Goal: Navigation & Orientation: Find specific page/section

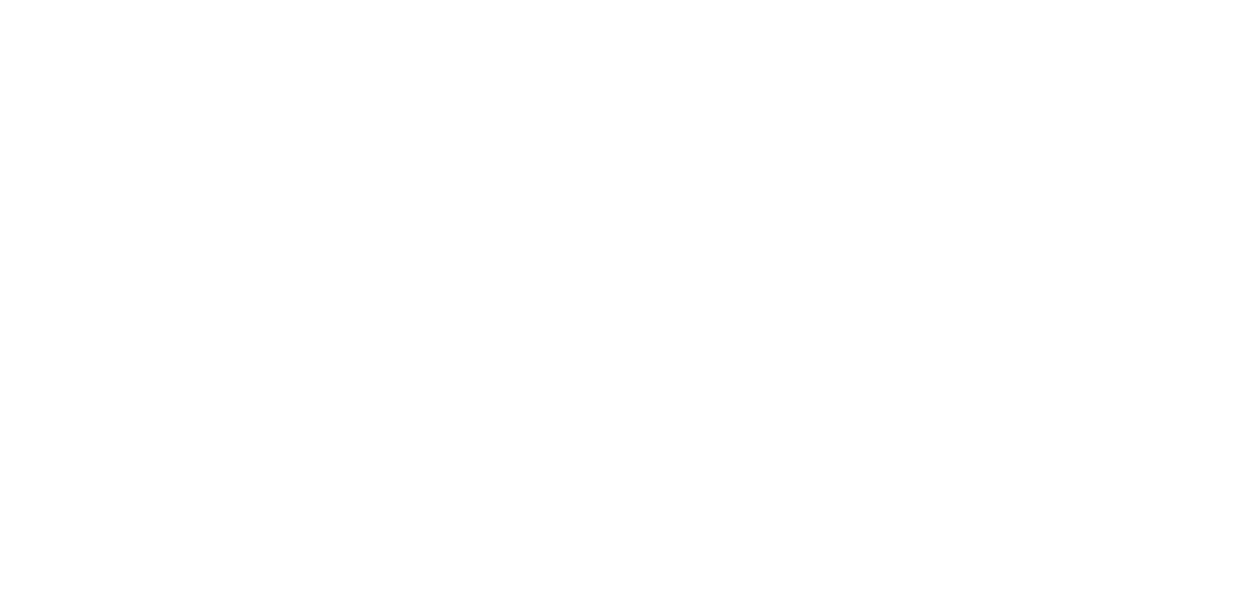
click at [107, 57] on div at bounding box center [617, 296] width 1234 height 593
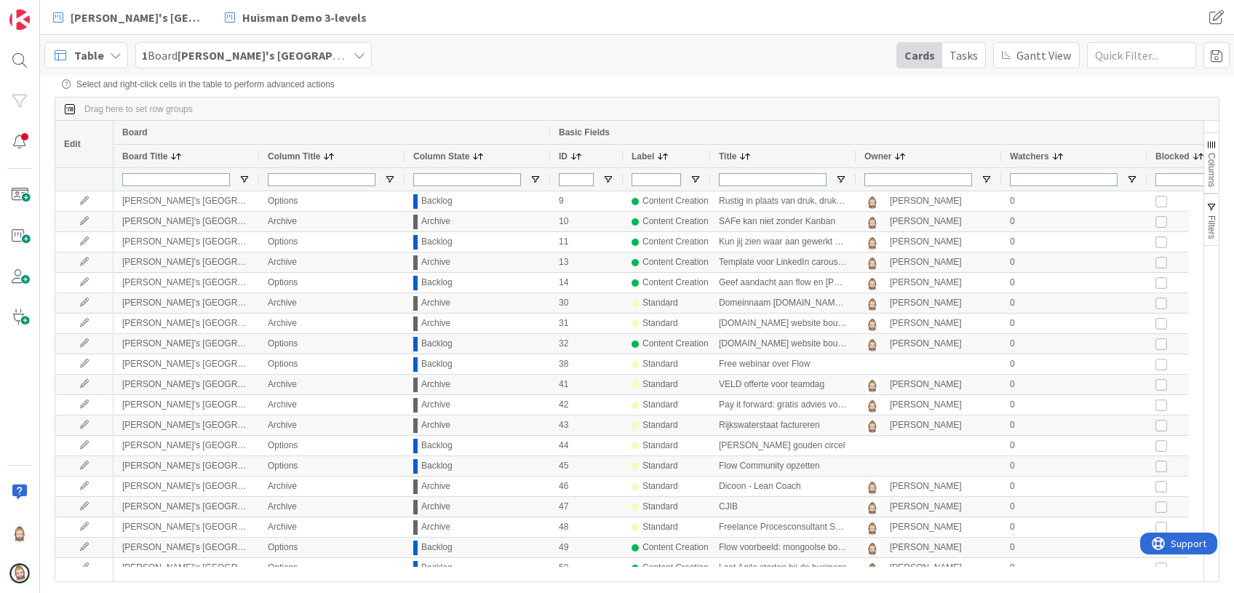
click at [110, 57] on icon at bounding box center [116, 55] width 12 height 12
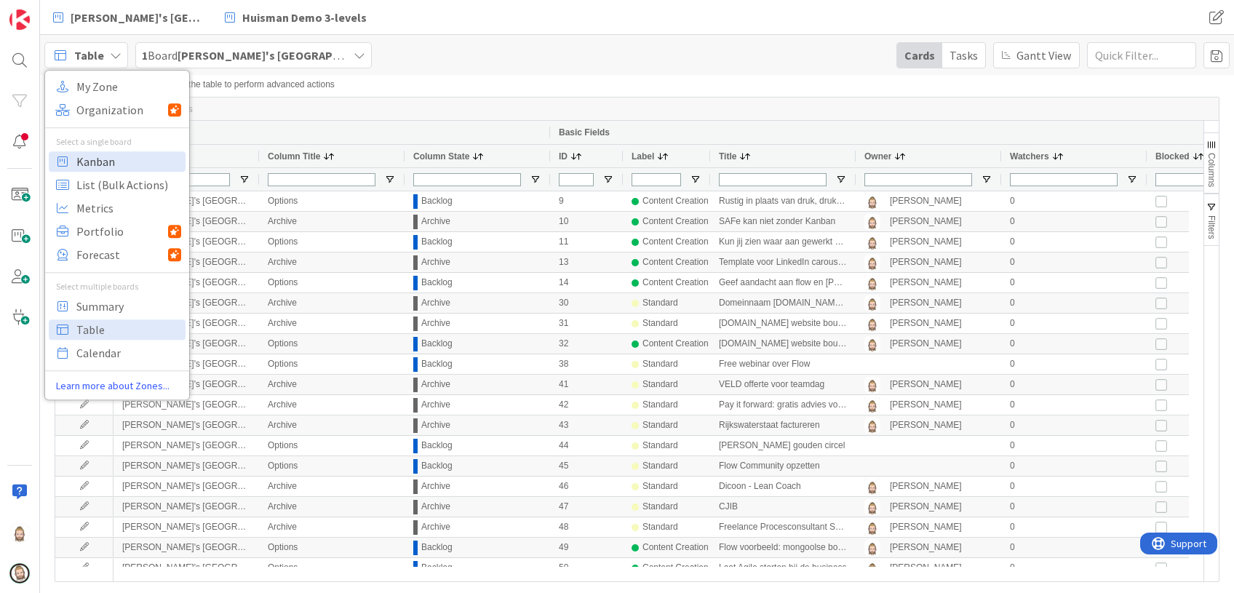
click at [116, 161] on span "Kanban" at bounding box center [128, 162] width 105 height 22
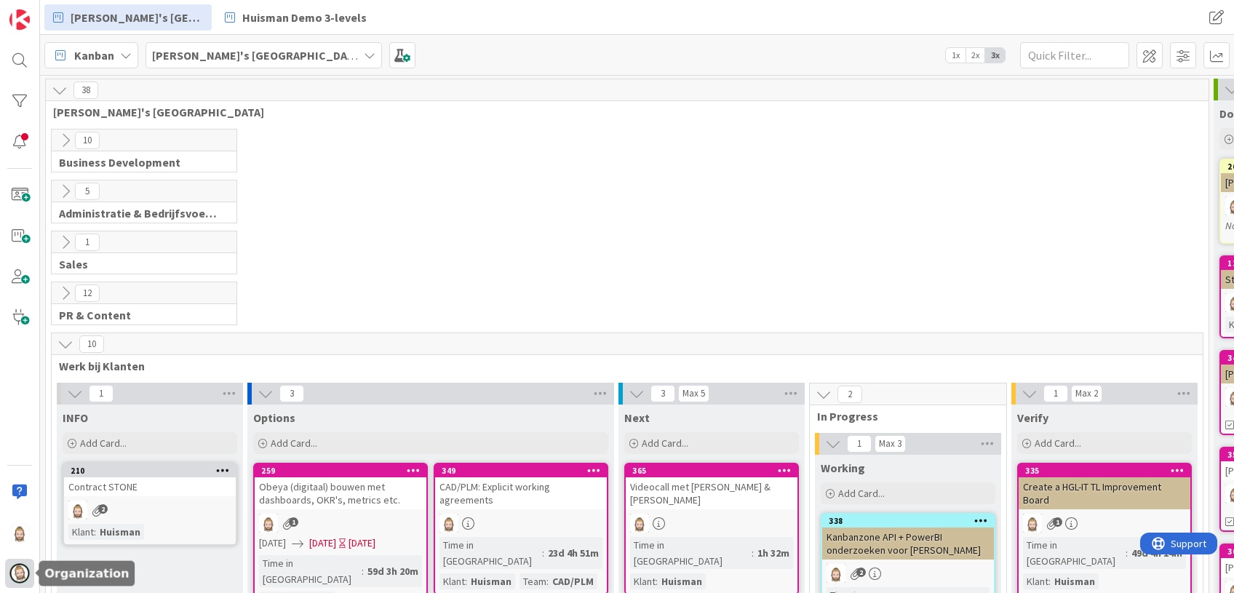
click at [23, 574] on img at bounding box center [19, 573] width 20 height 20
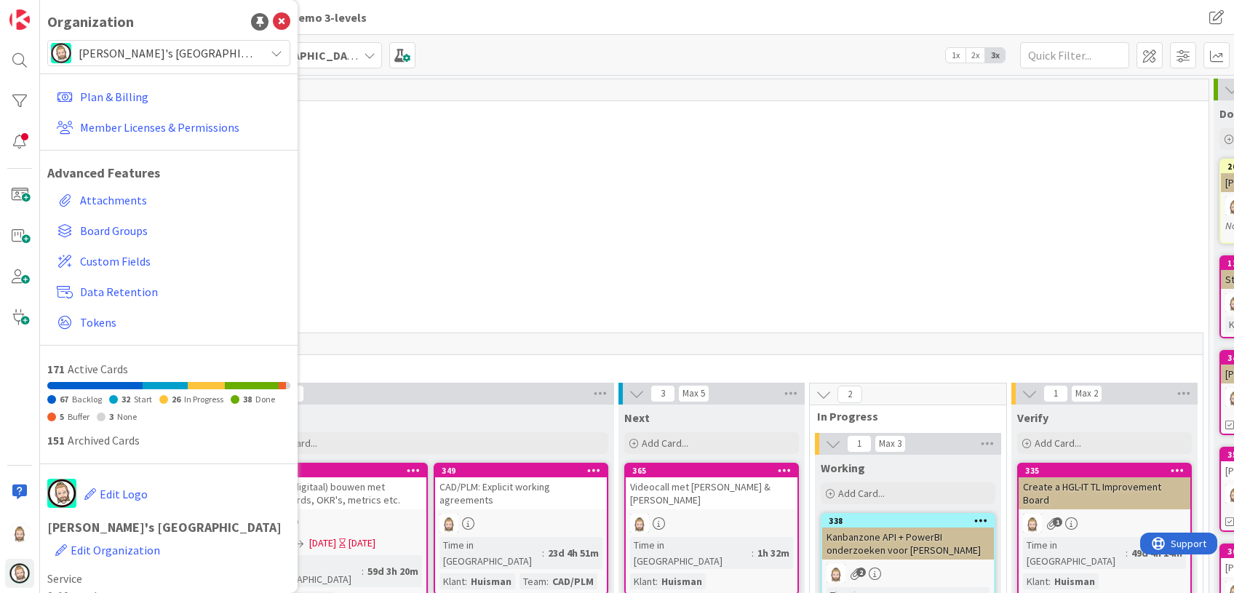
click at [217, 52] on span "[PERSON_NAME]'s [GEOGRAPHIC_DATA]" at bounding box center [168, 53] width 179 height 20
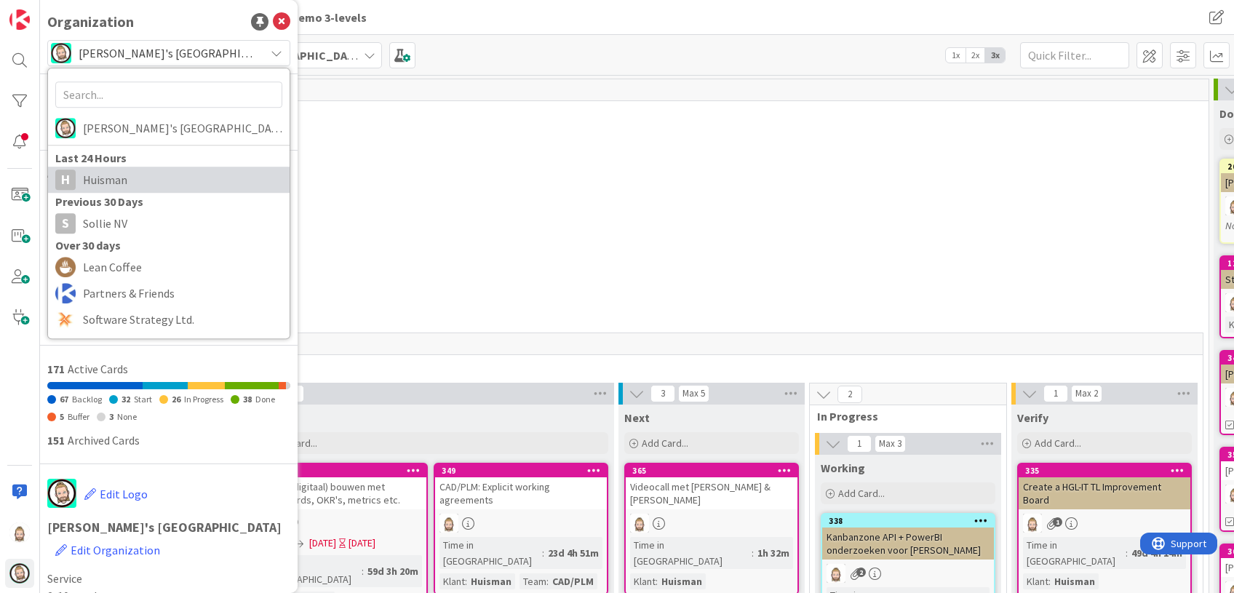
click at [181, 177] on span "Huisman" at bounding box center [182, 180] width 199 height 22
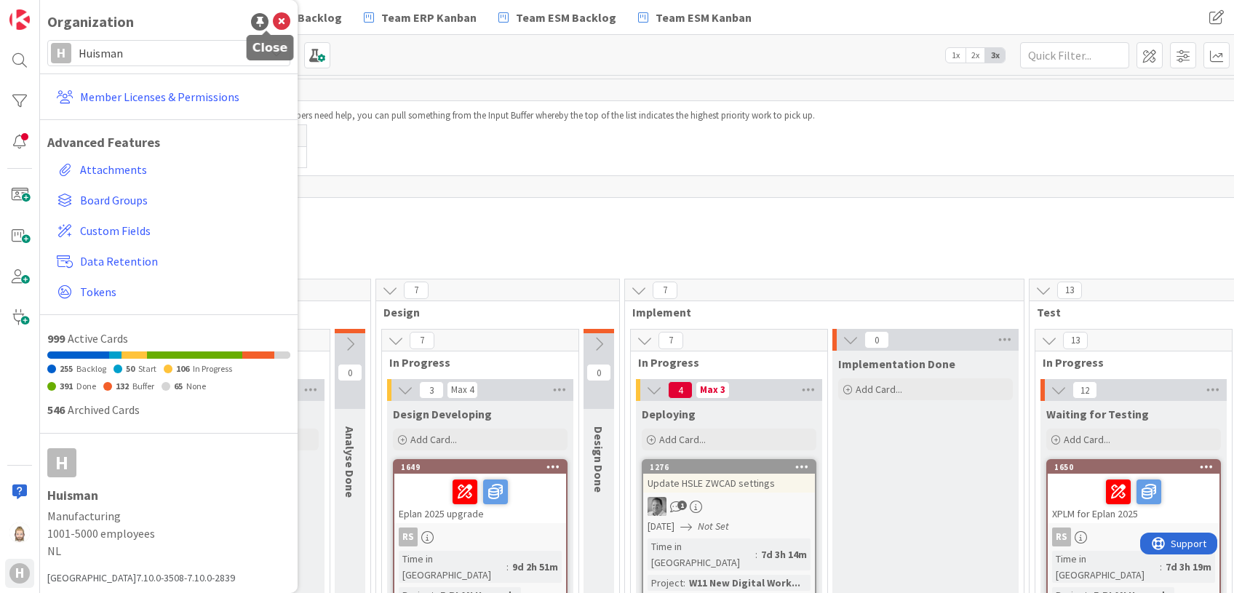
click at [273, 18] on icon at bounding box center [281, 21] width 17 height 17
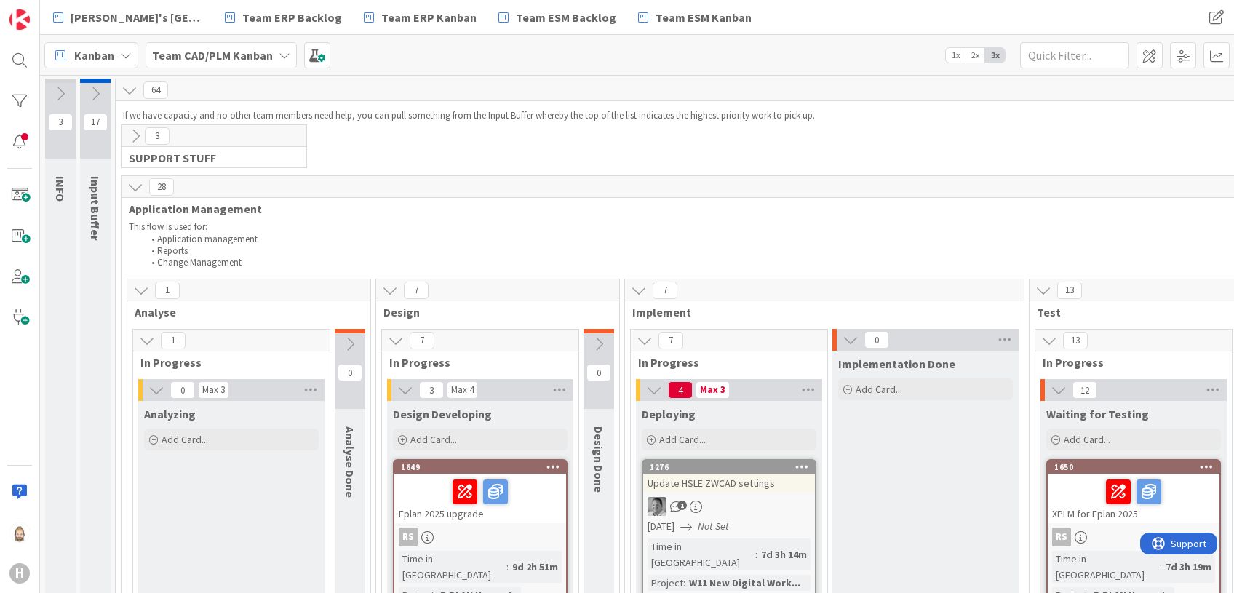
click at [282, 52] on icon at bounding box center [285, 55] width 12 height 12
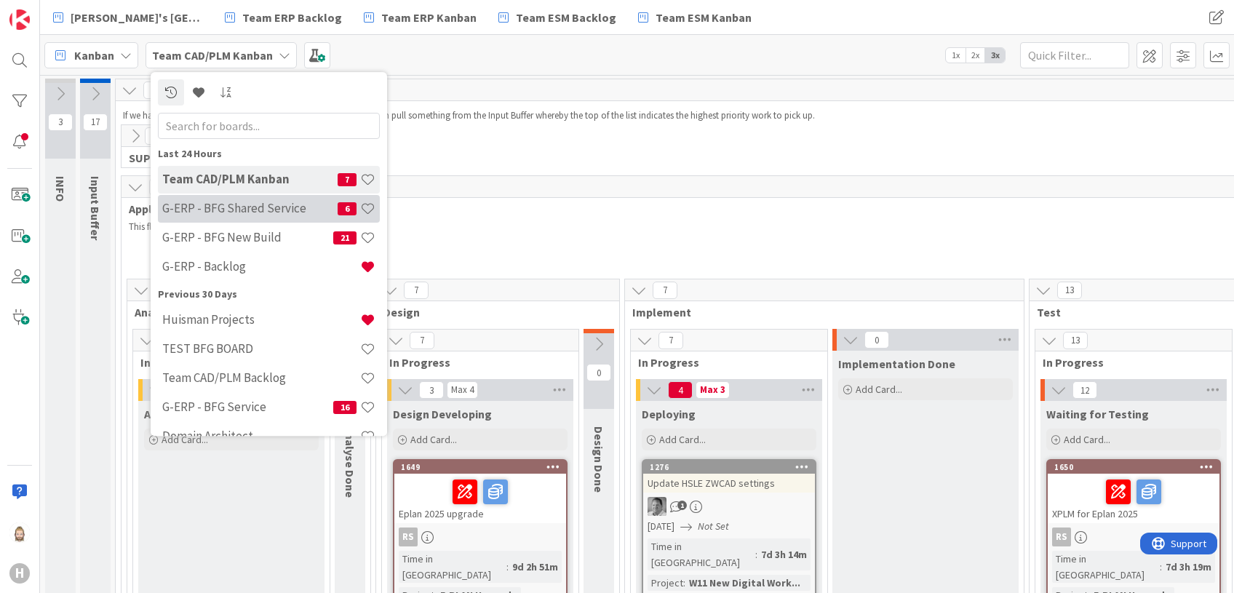
click at [269, 206] on h4 "G-ERP - BFG Shared Service" at bounding box center [249, 208] width 175 height 15
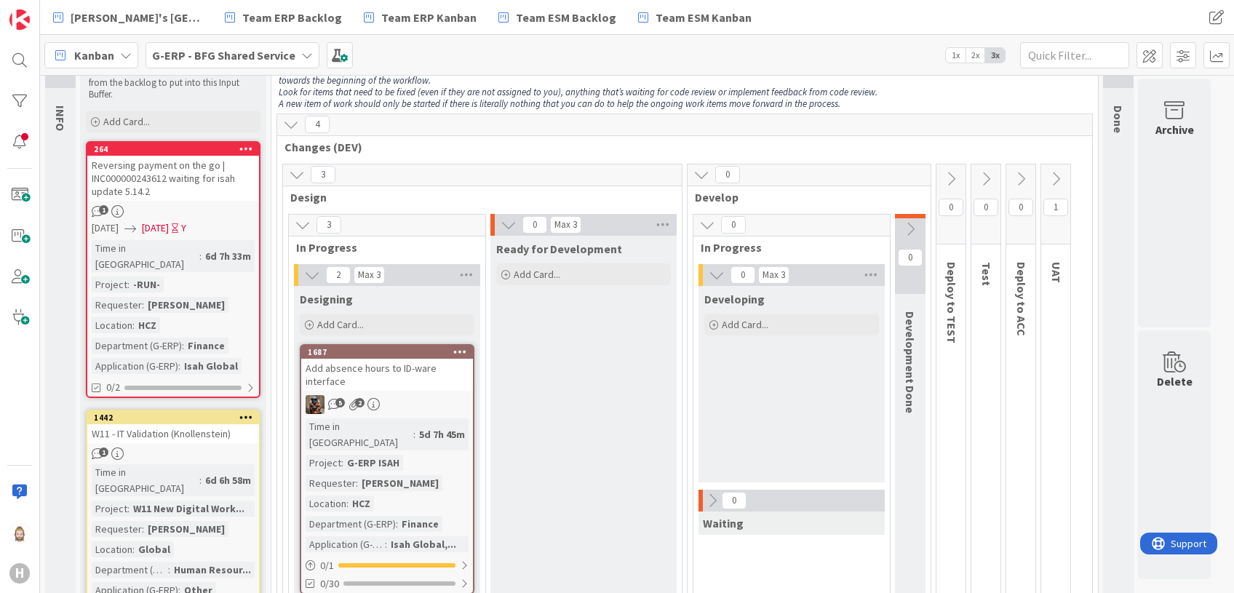
scroll to position [193, 0]
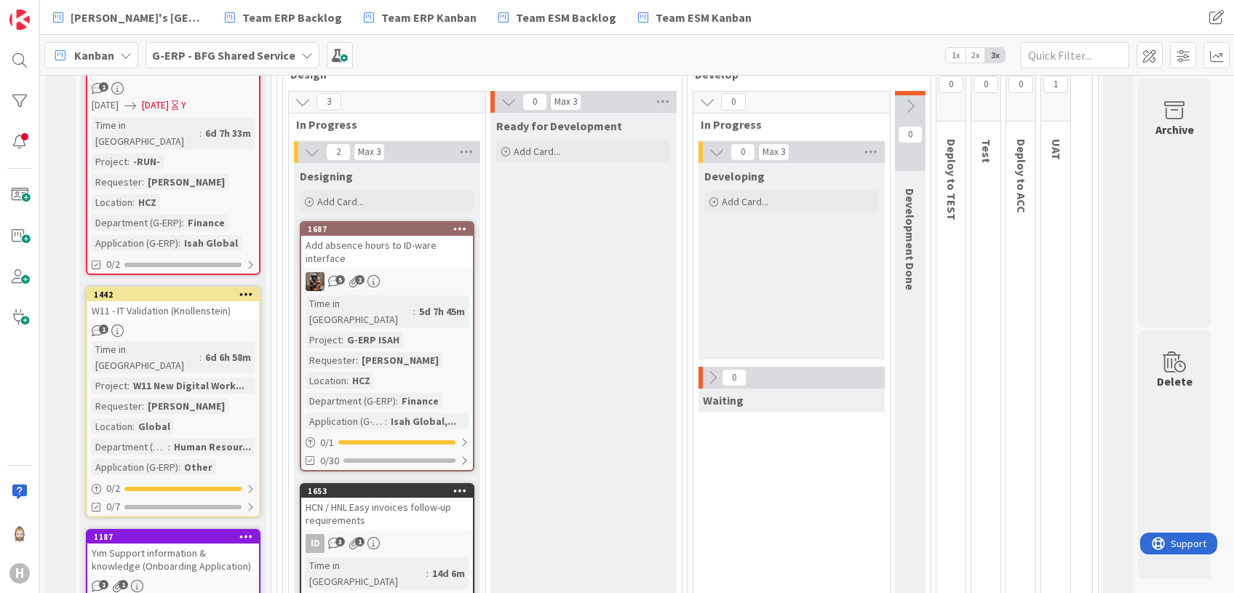
click at [410, 312] on div "Time in Column : 5d 7h 45m Project : G-ERP ISAH Requester : [PERSON_NAME] Locat…" at bounding box center [387, 362] width 163 height 134
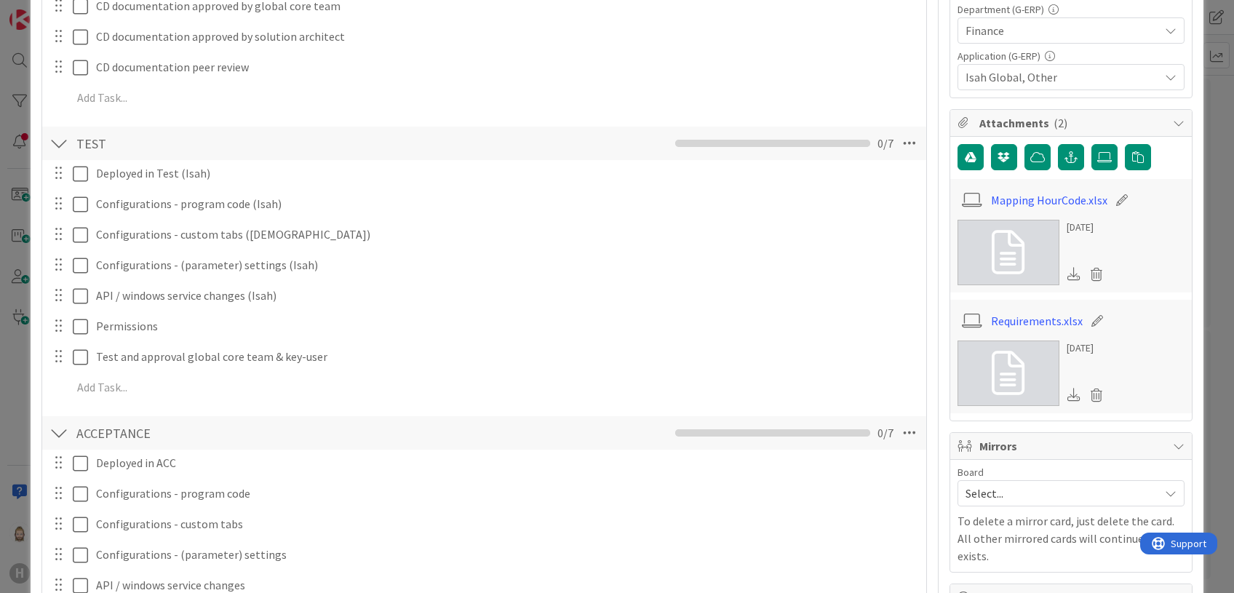
scroll to position [484, 0]
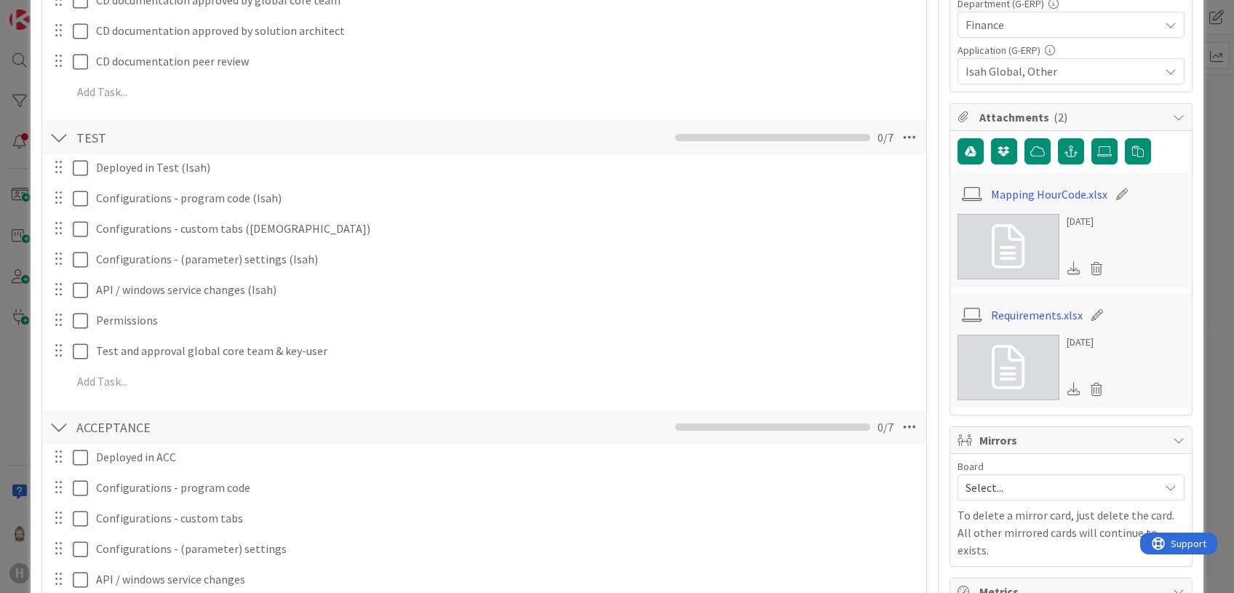
click at [1008, 346] on icon at bounding box center [1007, 368] width 33 height 44
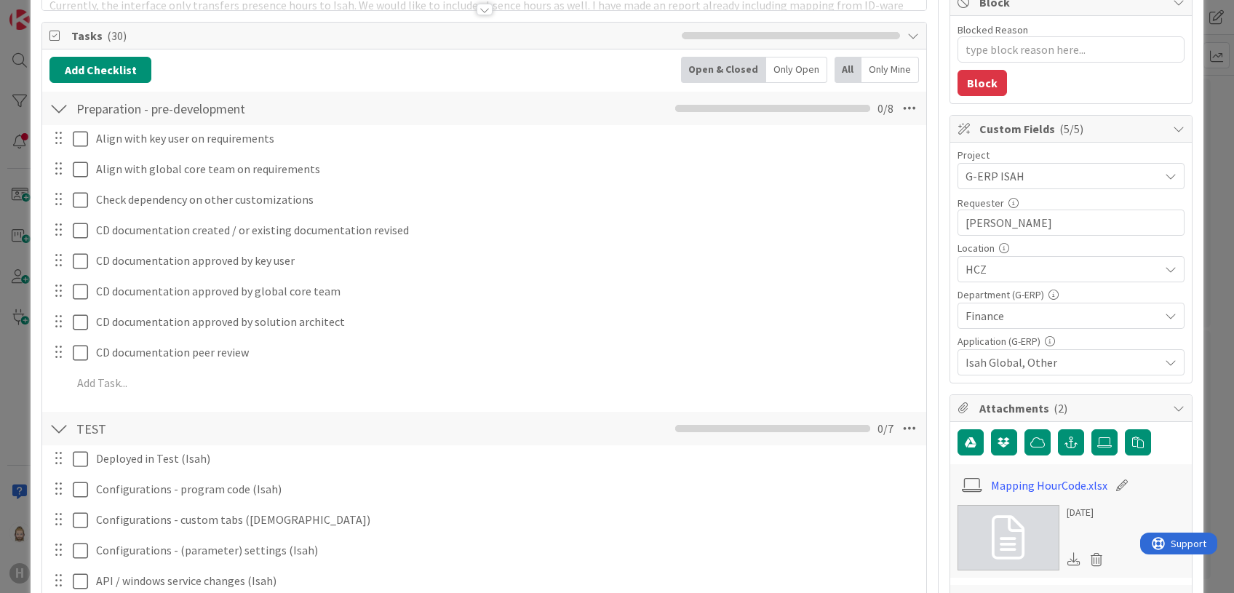
scroll to position [0, 0]
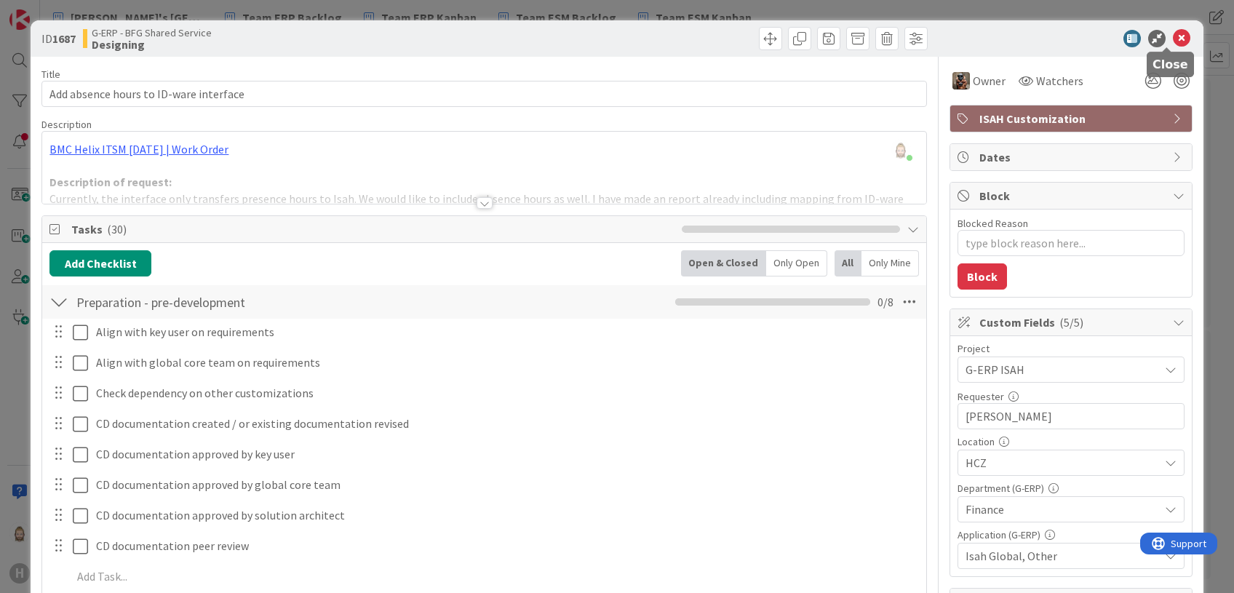
click at [1173, 41] on icon at bounding box center [1181, 38] width 17 height 17
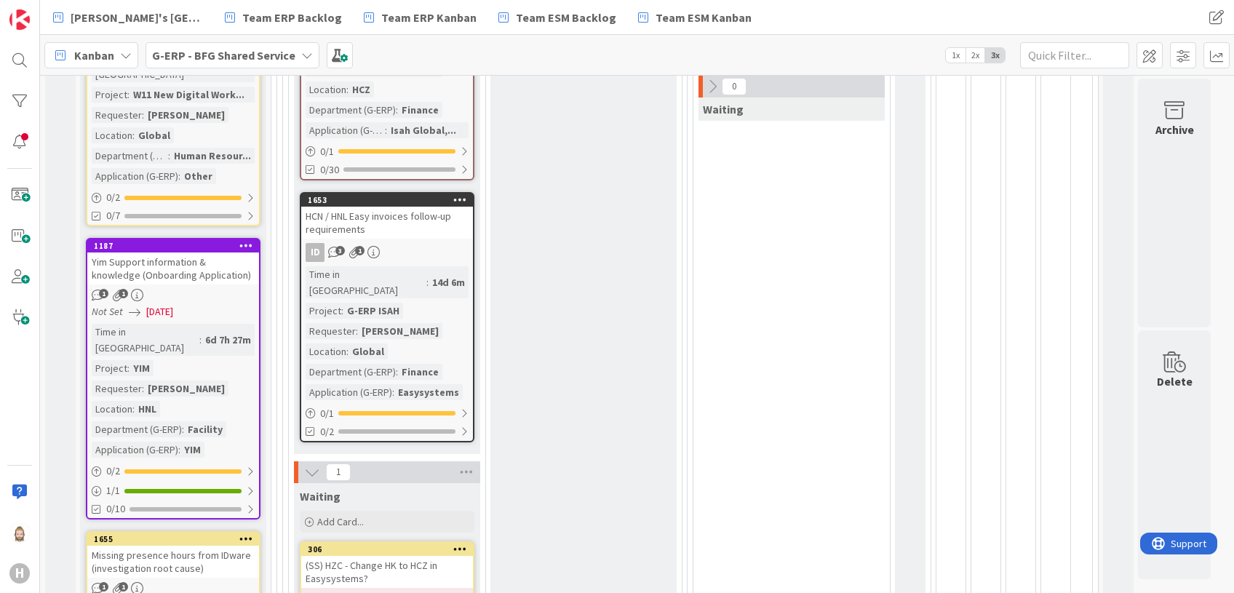
click at [394, 323] on div "[PERSON_NAME]" at bounding box center [400, 331] width 84 height 16
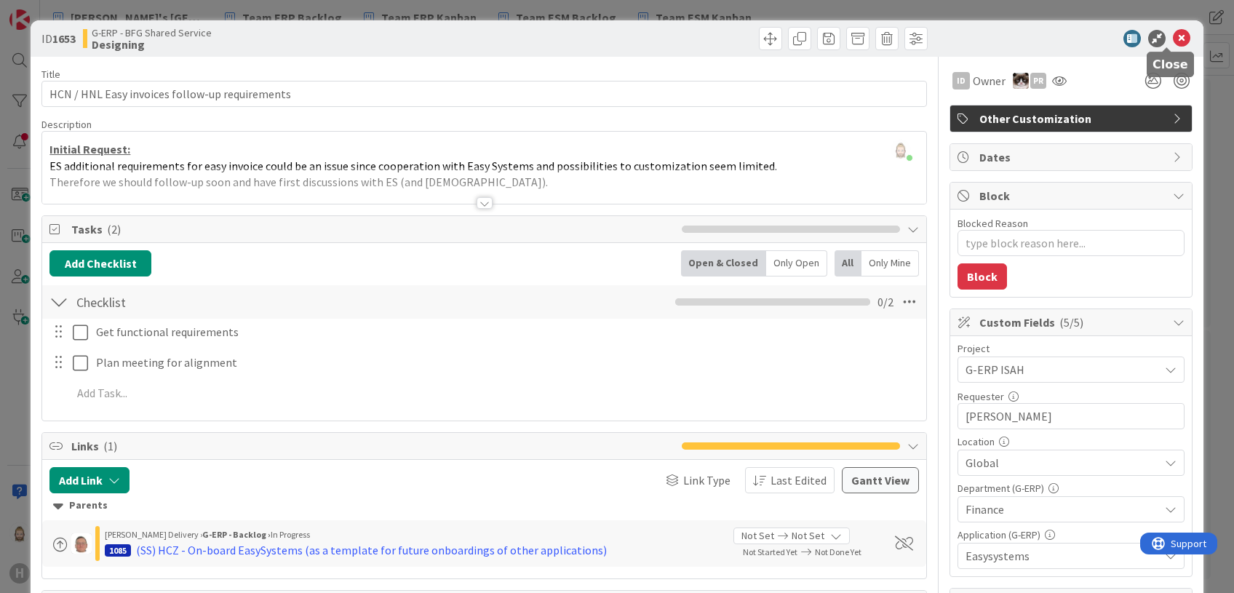
click at [1173, 39] on icon at bounding box center [1181, 38] width 17 height 17
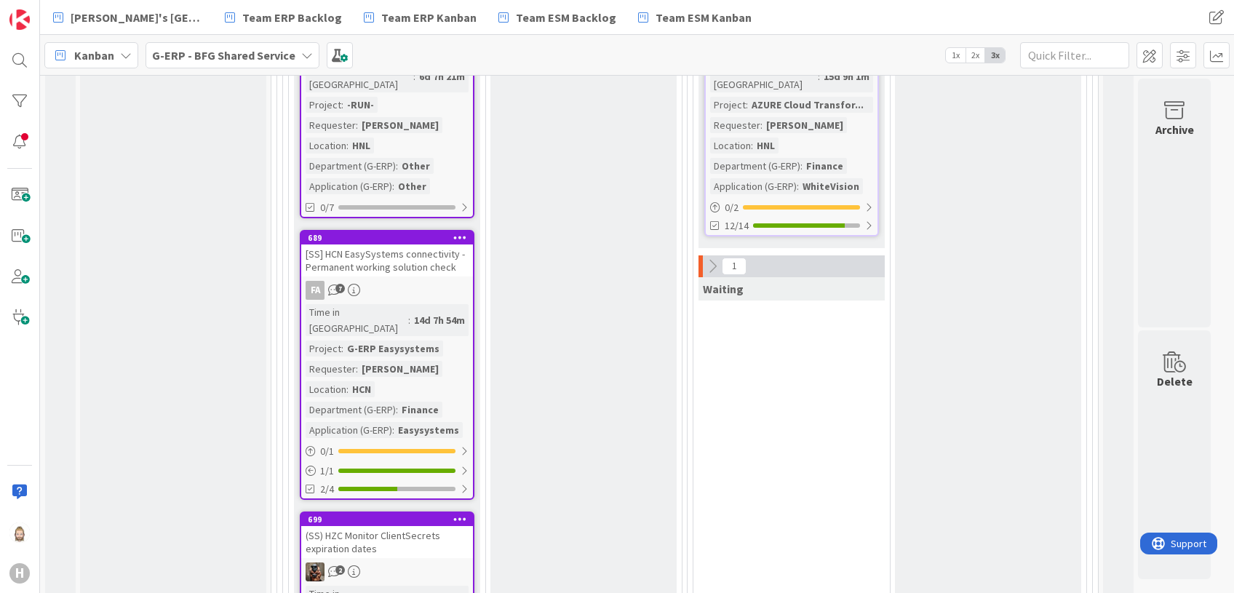
scroll to position [1939, 0]
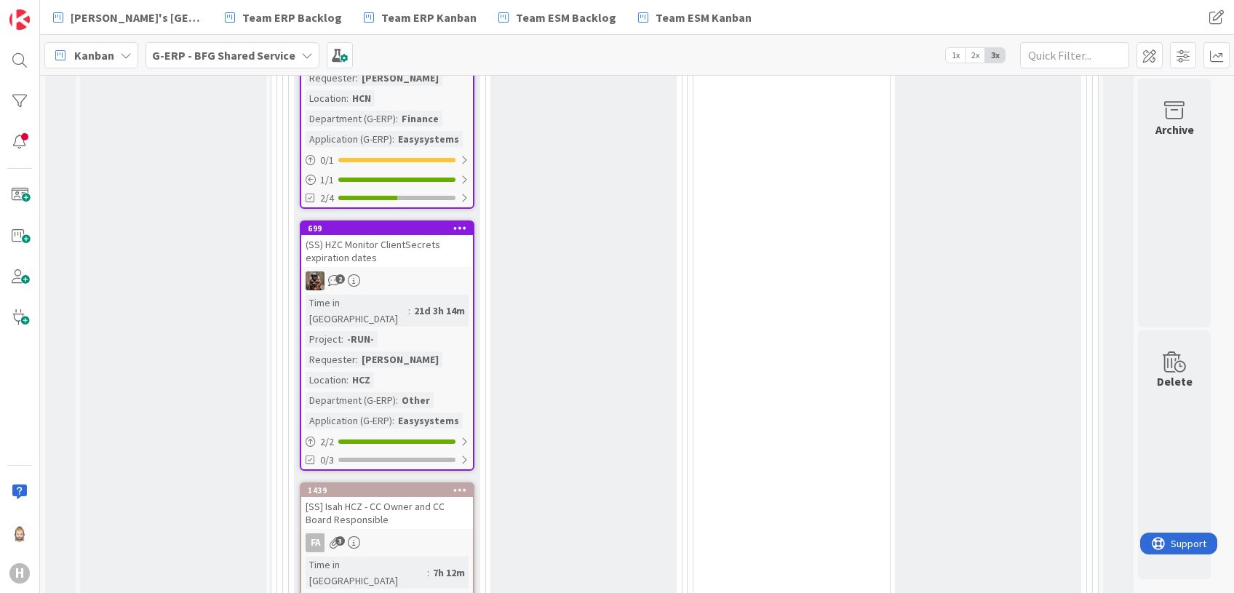
click at [301, 49] on icon at bounding box center [307, 55] width 12 height 12
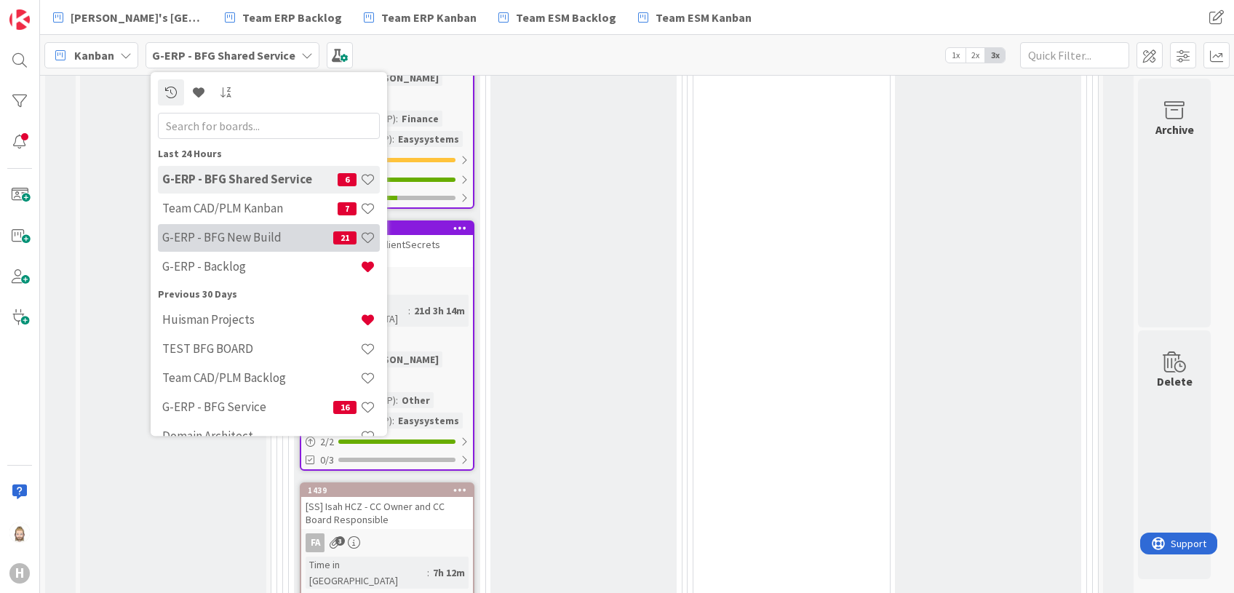
click at [262, 231] on h4 "G-ERP - BFG New Build" at bounding box center [247, 238] width 171 height 15
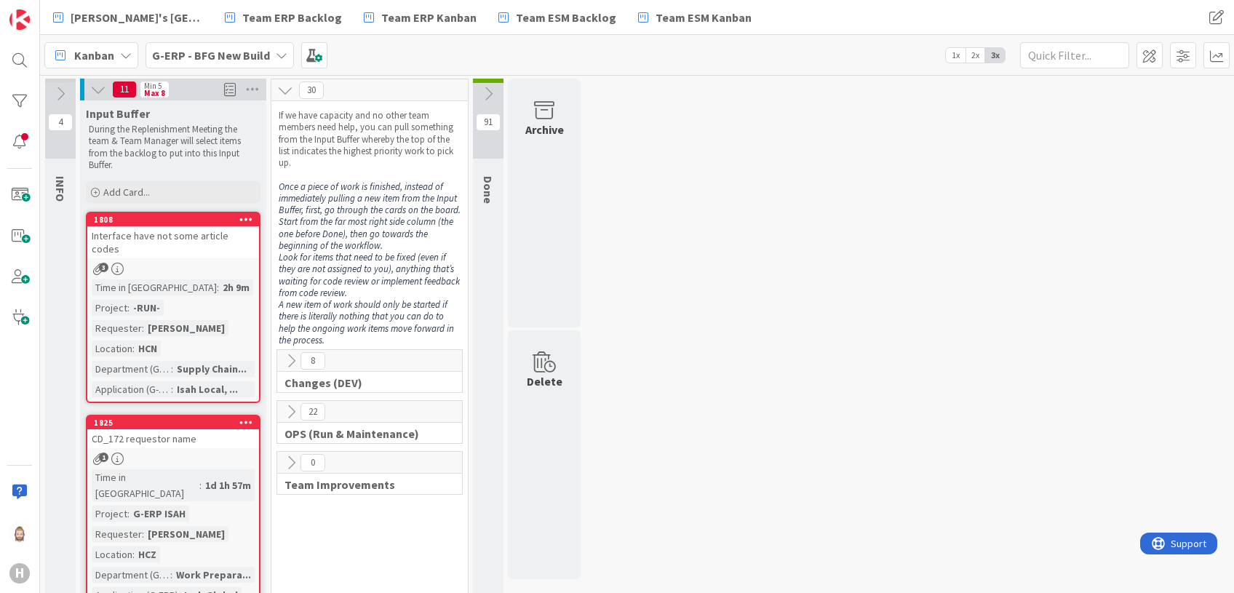
click at [290, 364] on icon at bounding box center [291, 361] width 16 height 16
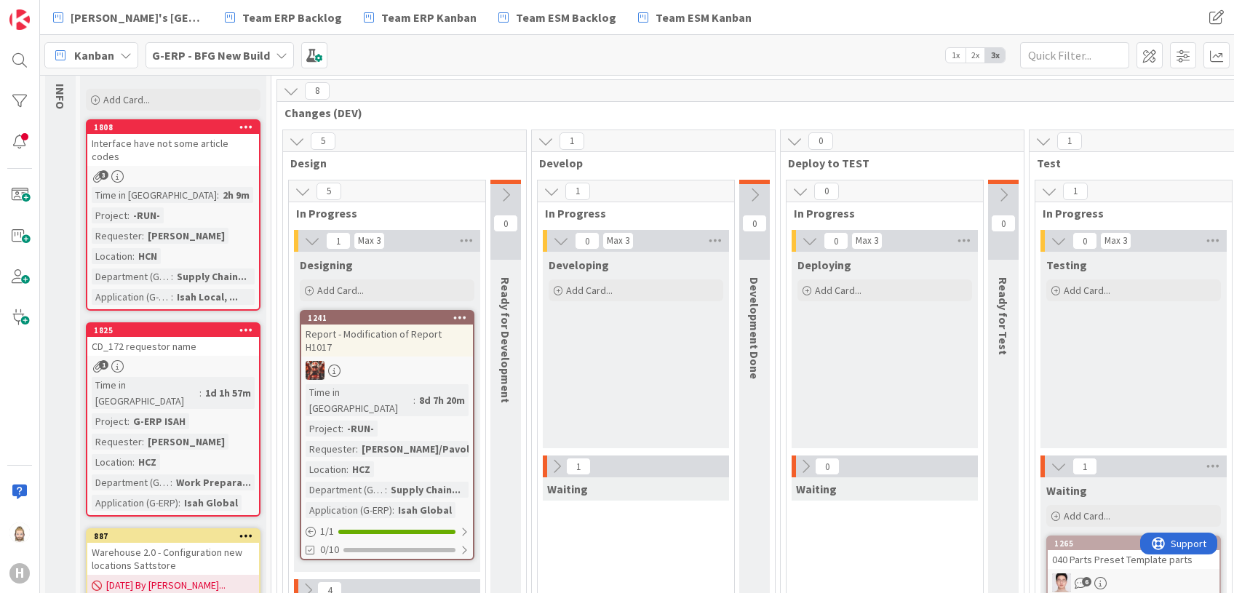
scroll to position [291, 0]
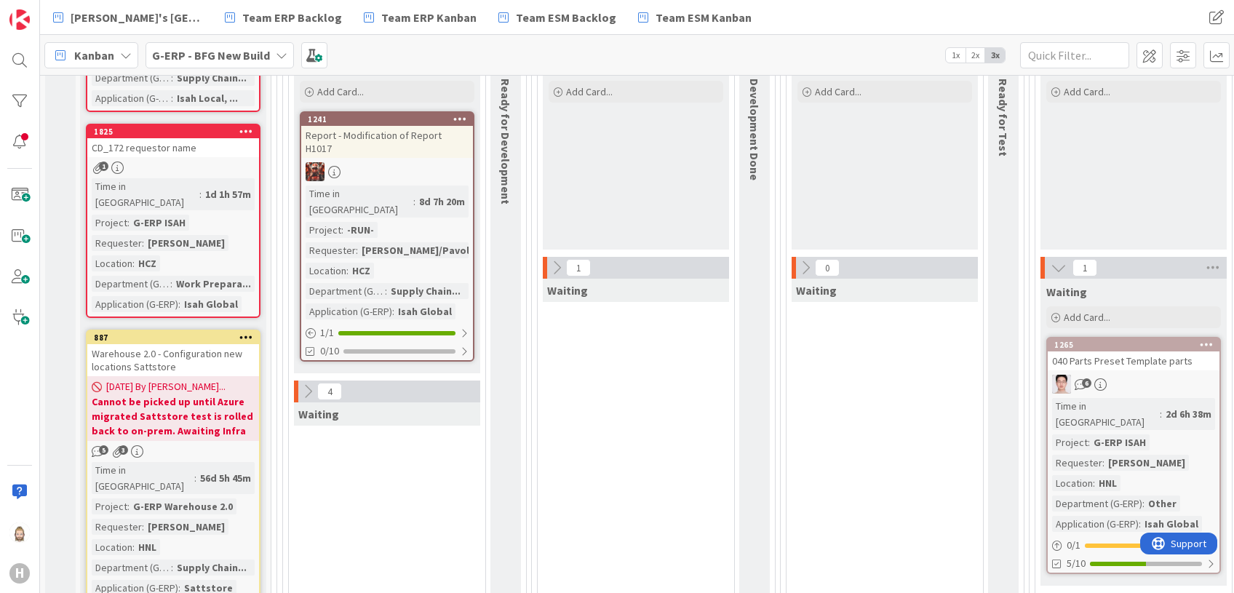
click at [311, 383] on icon at bounding box center [308, 391] width 16 height 16
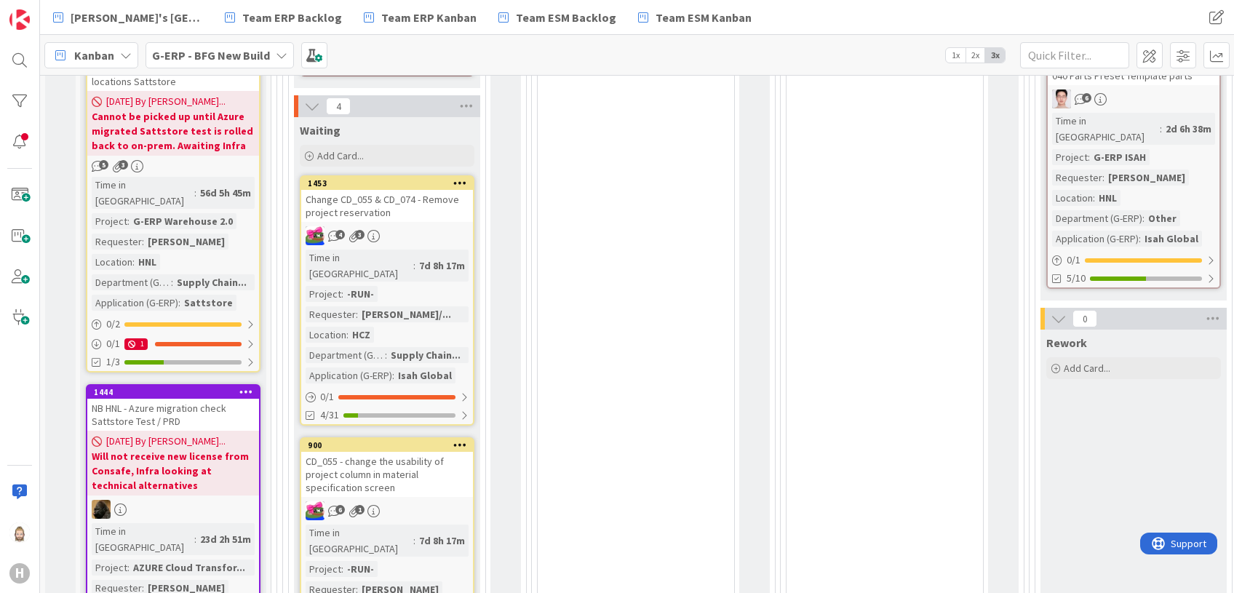
scroll to position [582, 0]
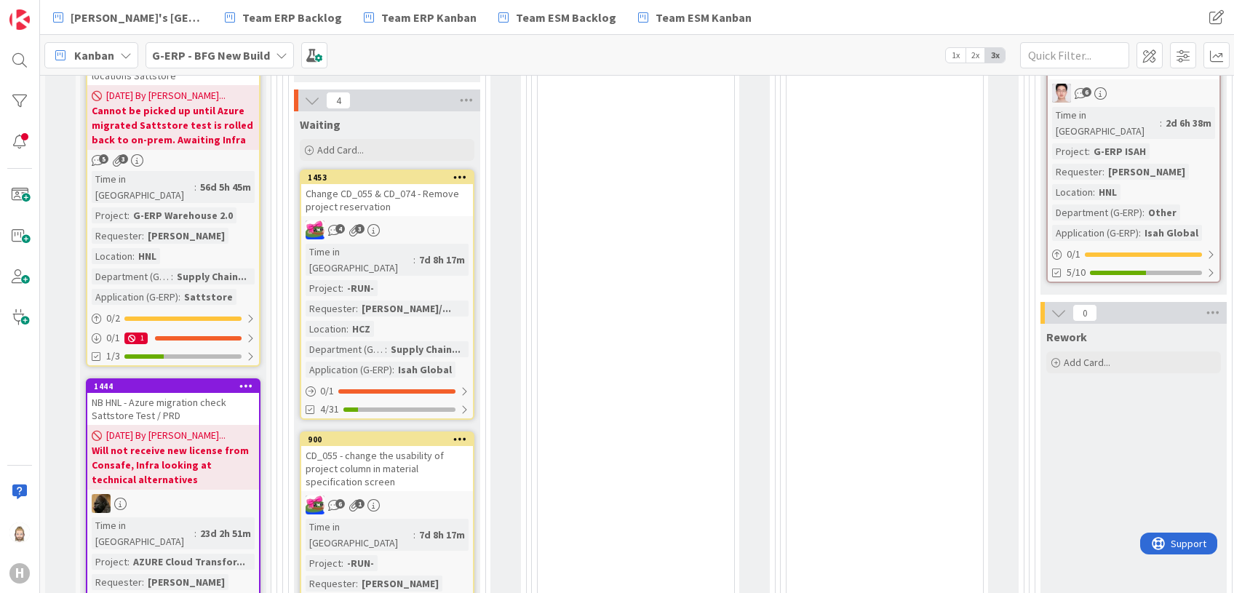
click at [424, 252] on div "7d 8h 17m" at bounding box center [441, 260] width 53 height 16
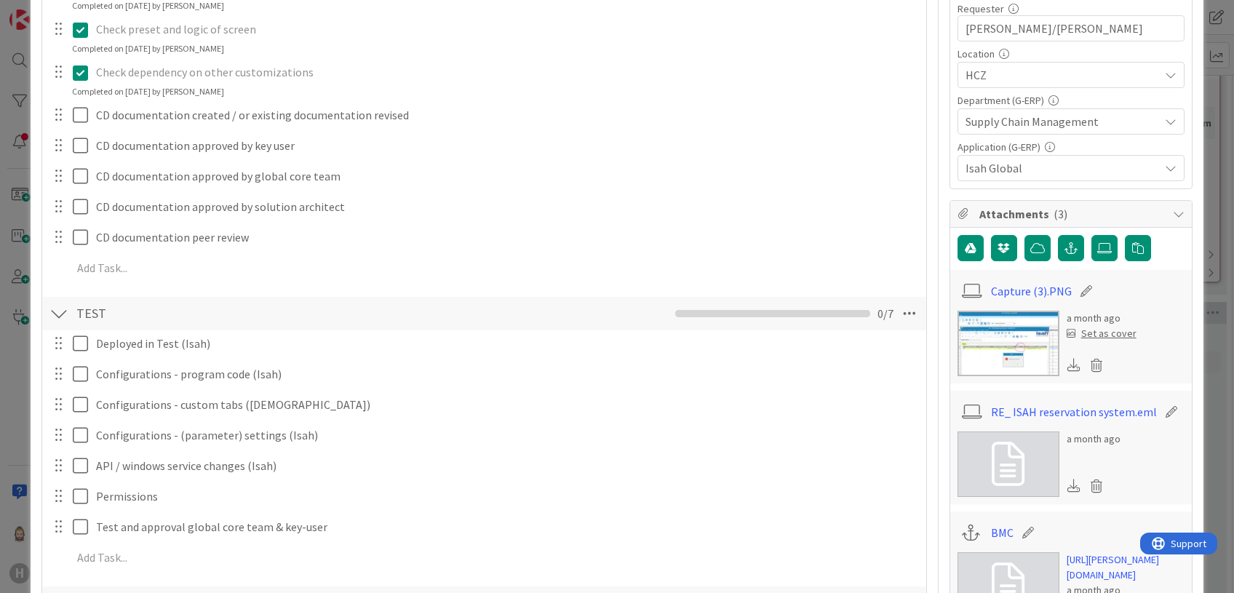
scroll to position [582, 0]
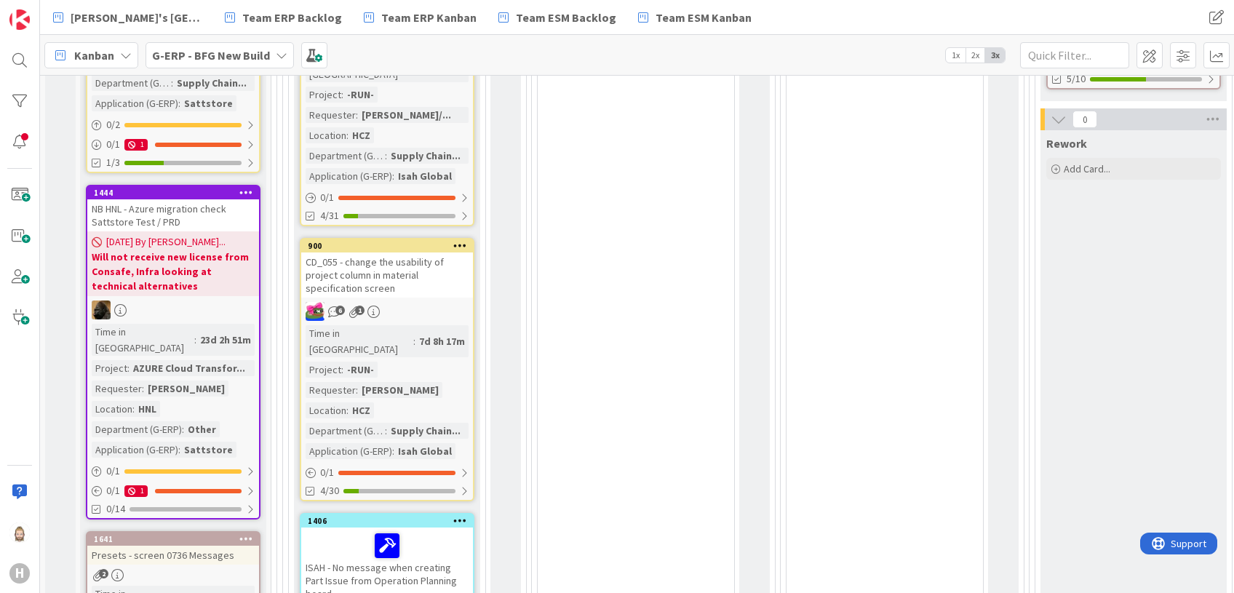
click at [396, 325] on div "Time in Column : 7d 8h 17m Project : -RUN- Requester : [PERSON_NAME] Location :…" at bounding box center [387, 392] width 163 height 134
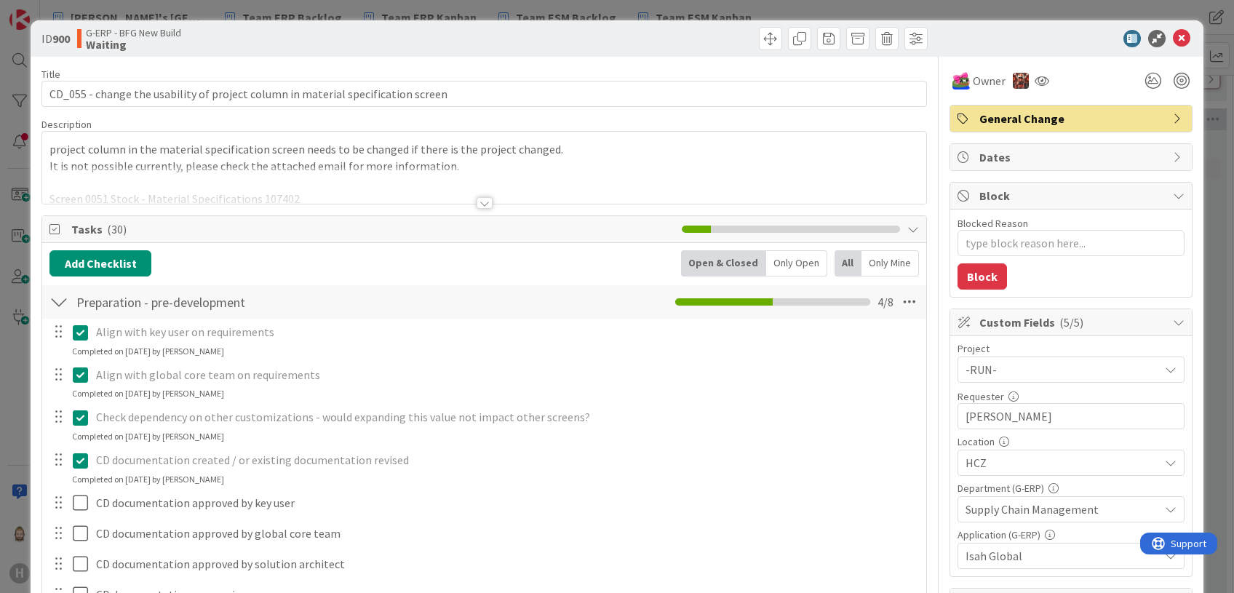
scroll to position [484, 0]
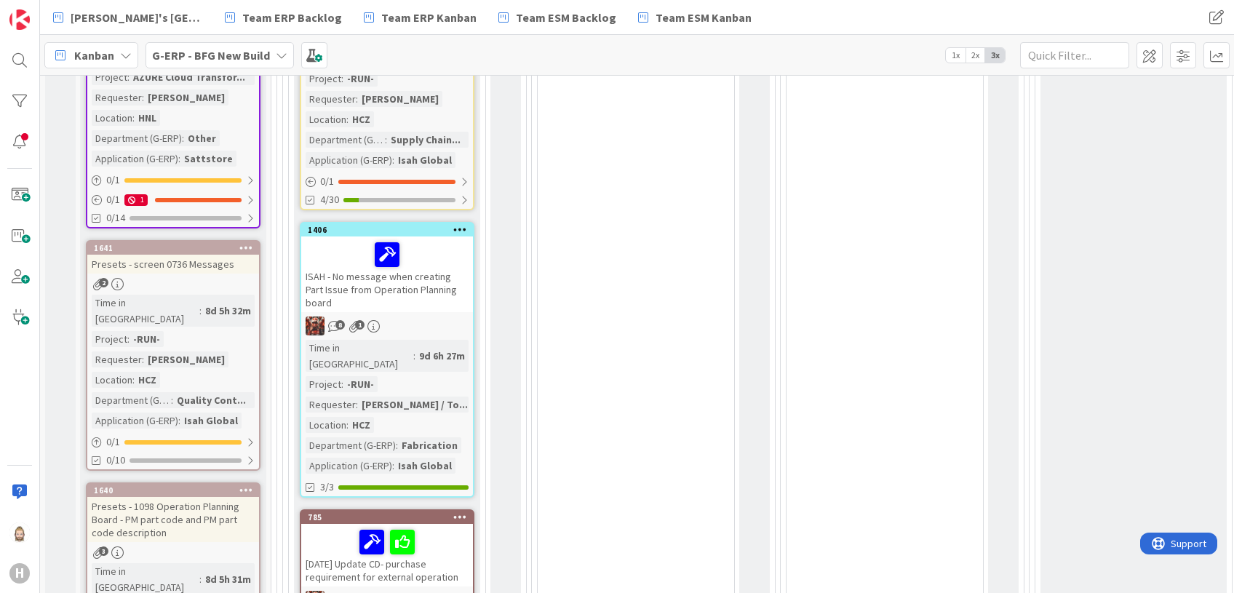
click at [430, 340] on div "Time in Column : 9d 6h 27m Project : -RUN- Requester : [PERSON_NAME] / To... Lo…" at bounding box center [387, 407] width 163 height 134
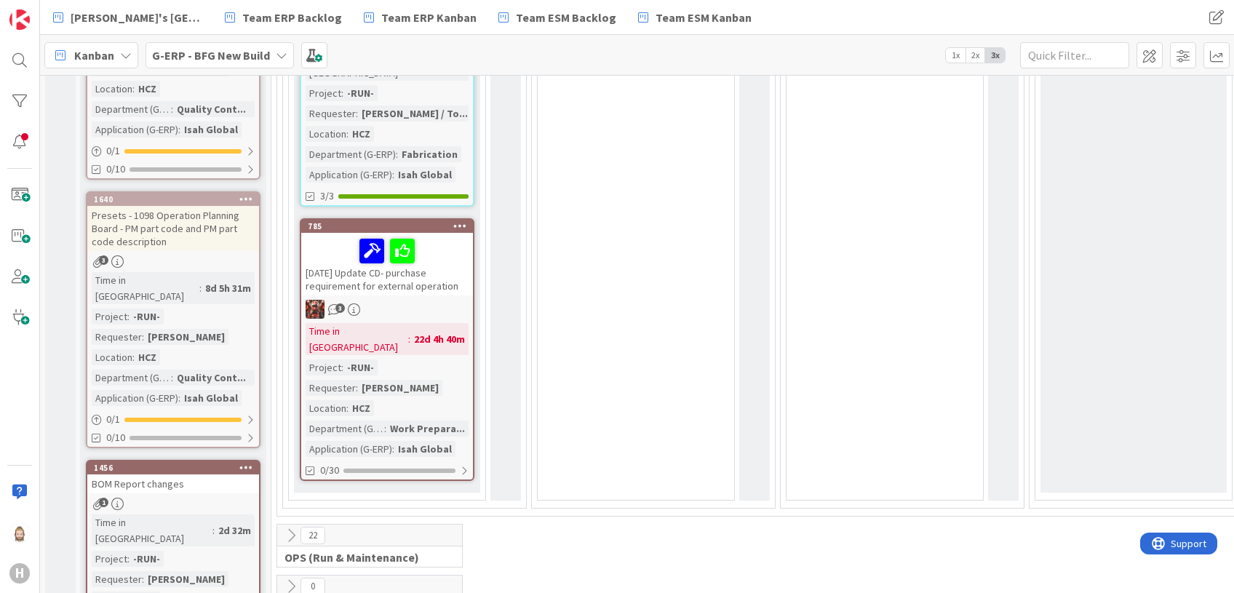
click at [291, 527] on icon at bounding box center [291, 535] width 16 height 16
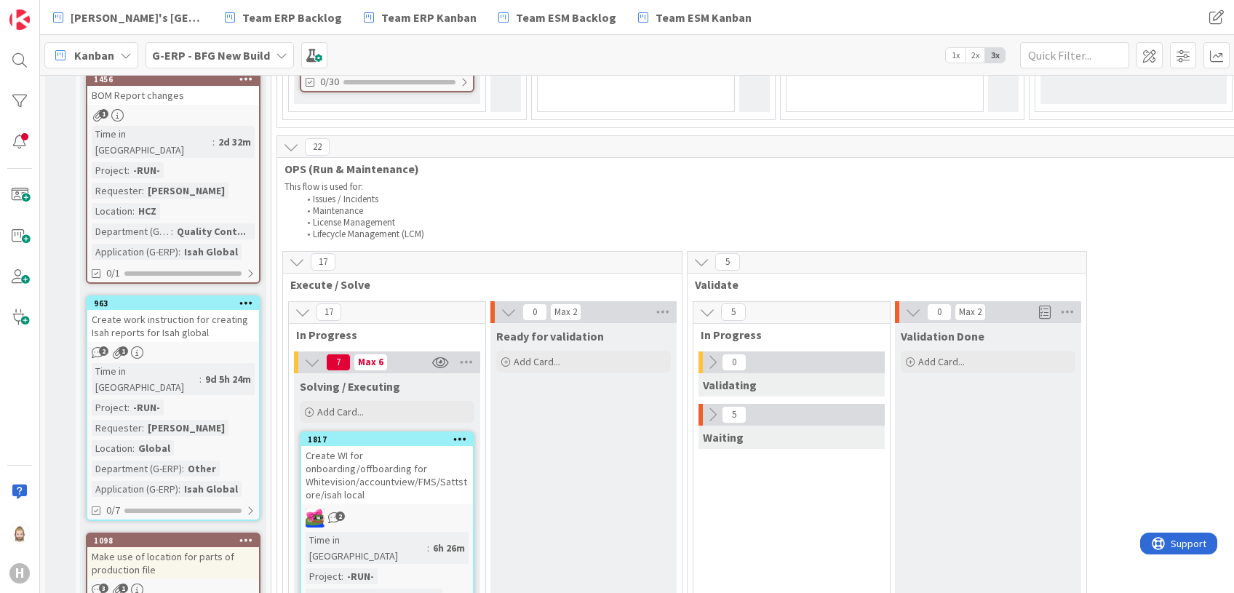
click at [260, 53] on b "G-ERP - BFG New Build" at bounding box center [211, 55] width 118 height 15
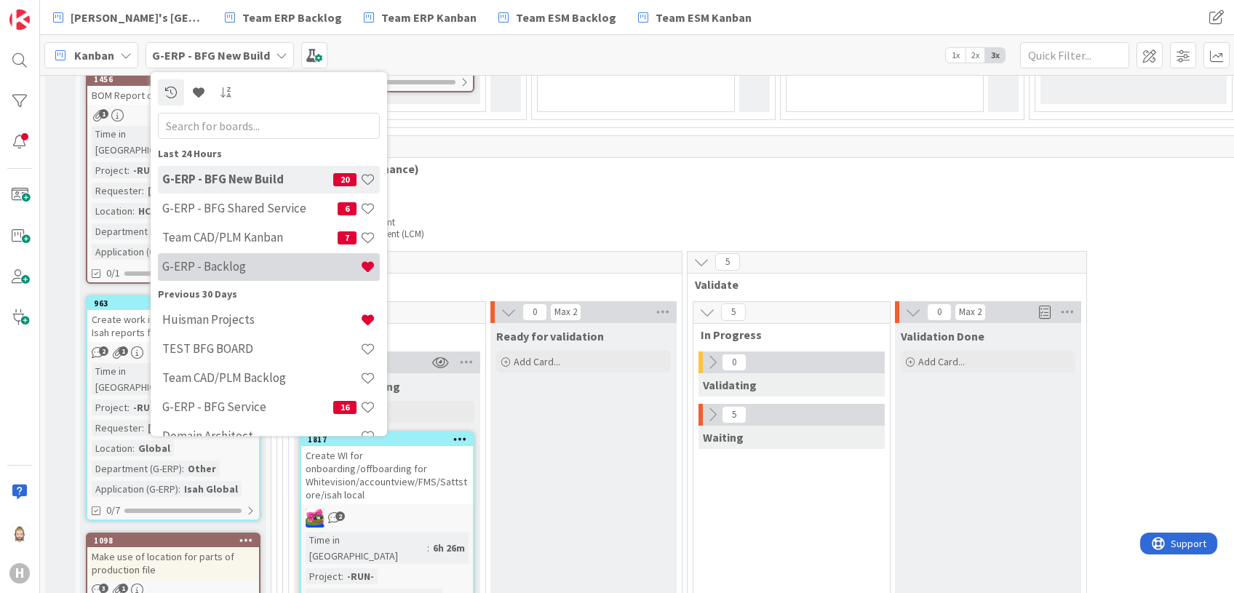
click at [248, 261] on h4 "G-ERP - Backlog" at bounding box center [261, 267] width 198 height 15
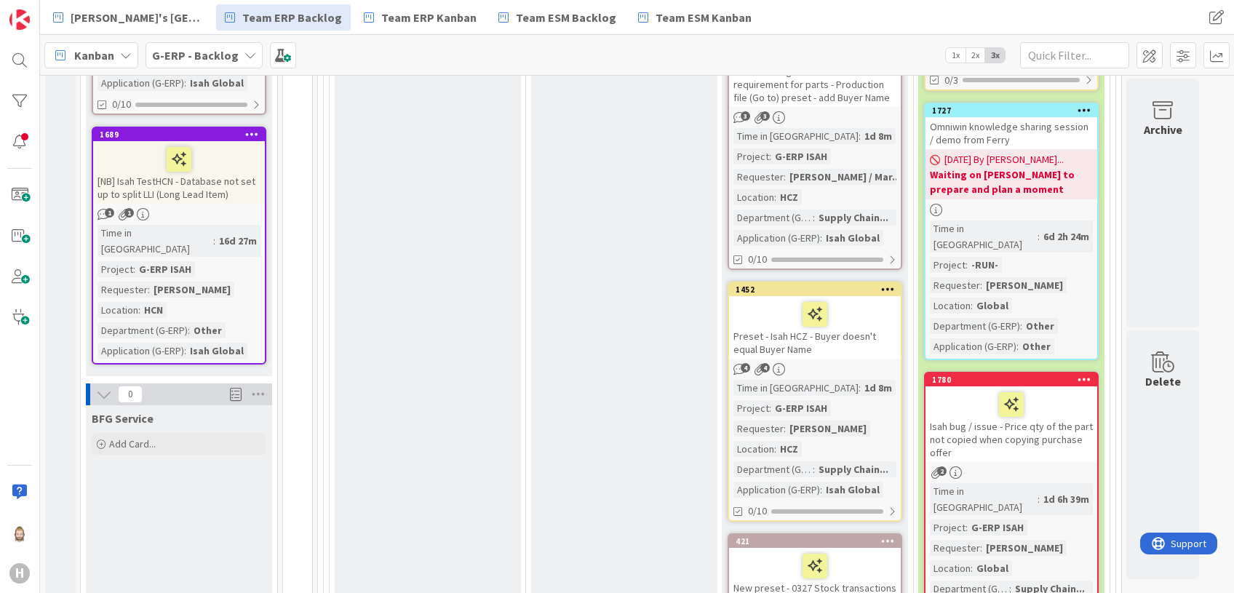
scroll to position [193, 0]
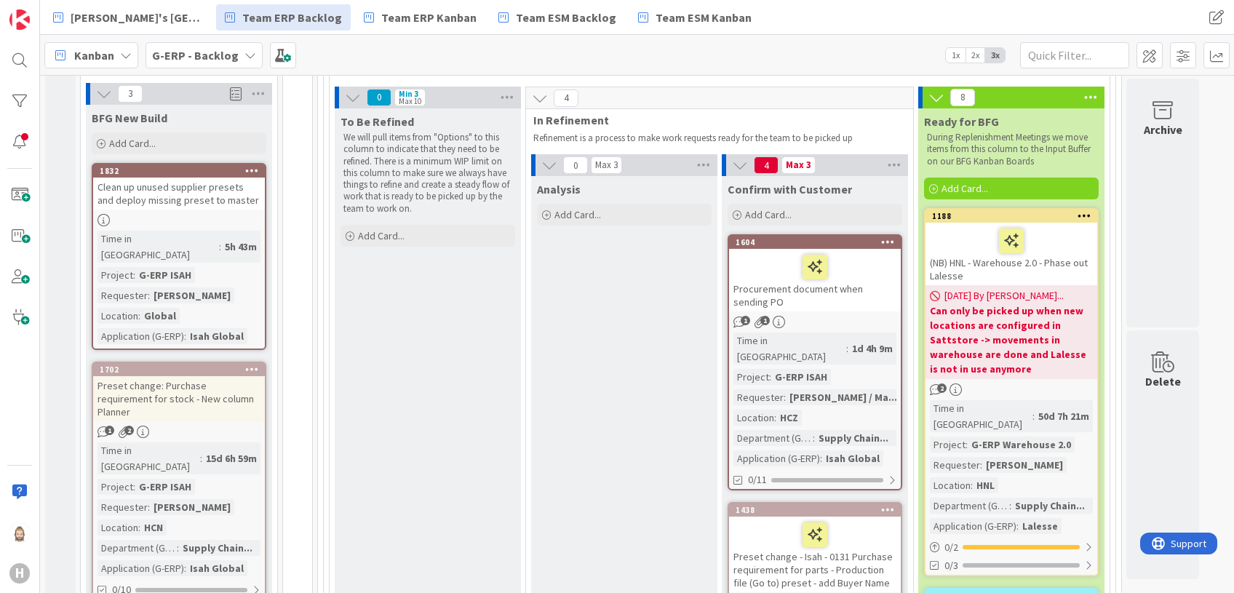
click at [816, 296] on div "Procurement document when sending PO" at bounding box center [815, 280] width 172 height 63
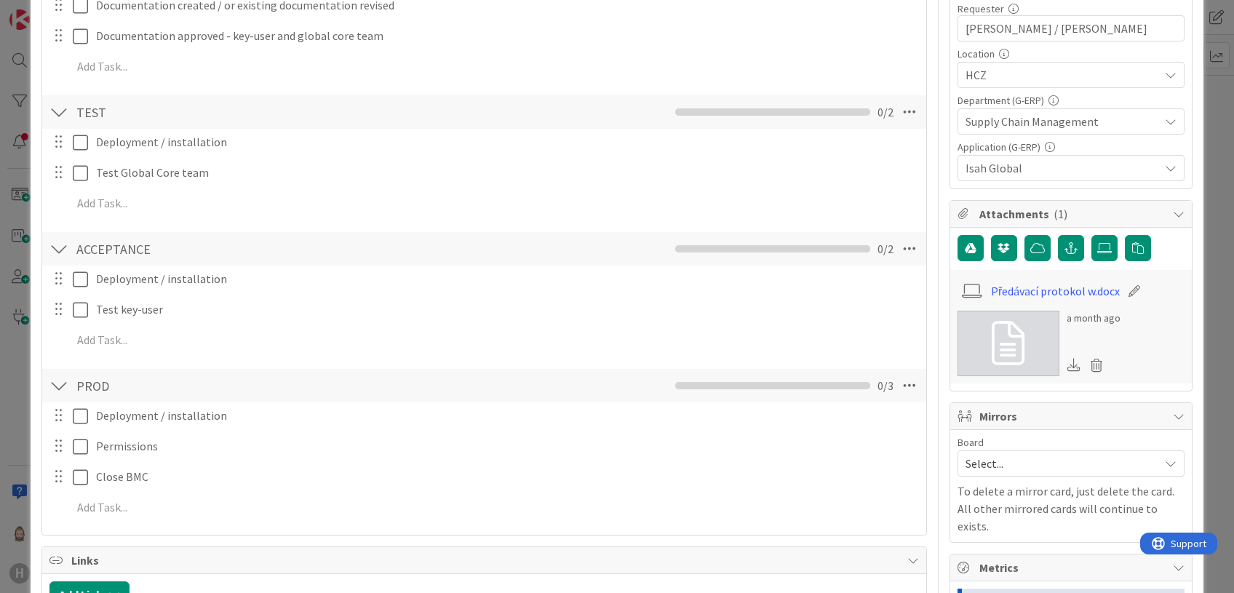
click at [1018, 339] on link at bounding box center [1008, 343] width 102 height 65
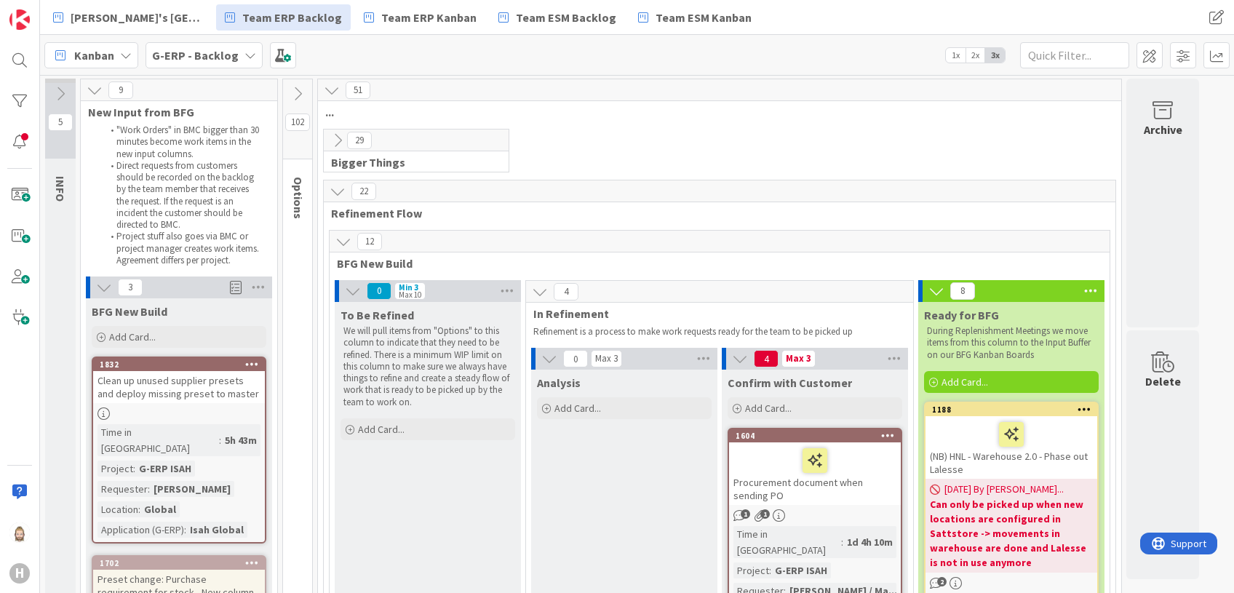
click at [58, 93] on icon at bounding box center [60, 94] width 16 height 16
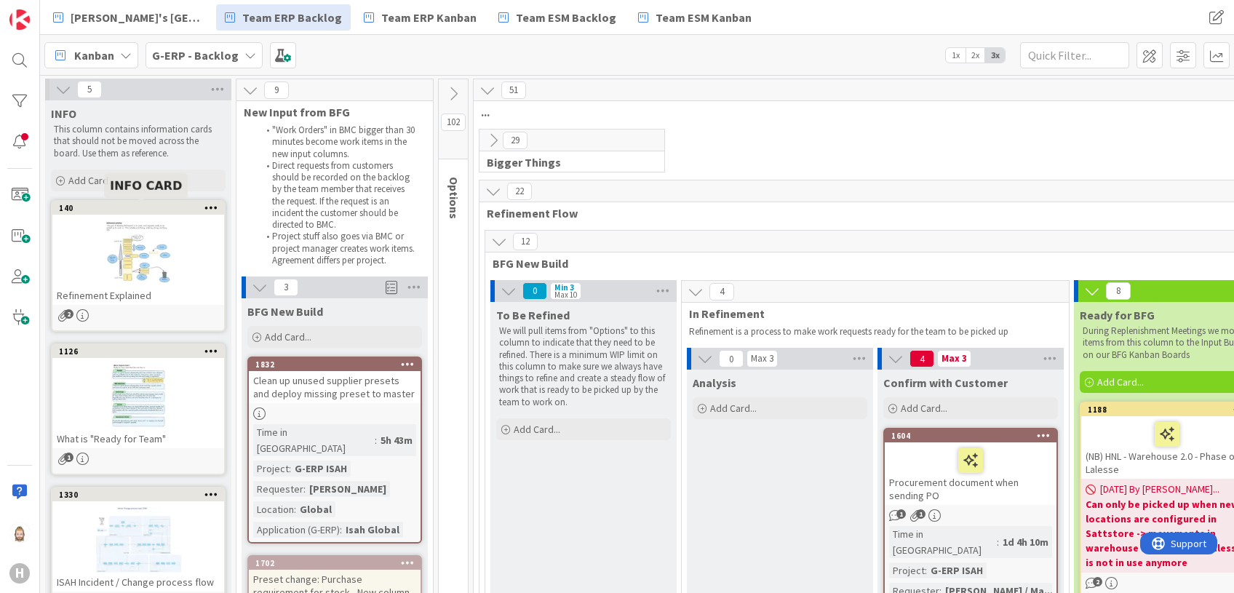
click at [149, 253] on div at bounding box center [138, 252] width 172 height 65
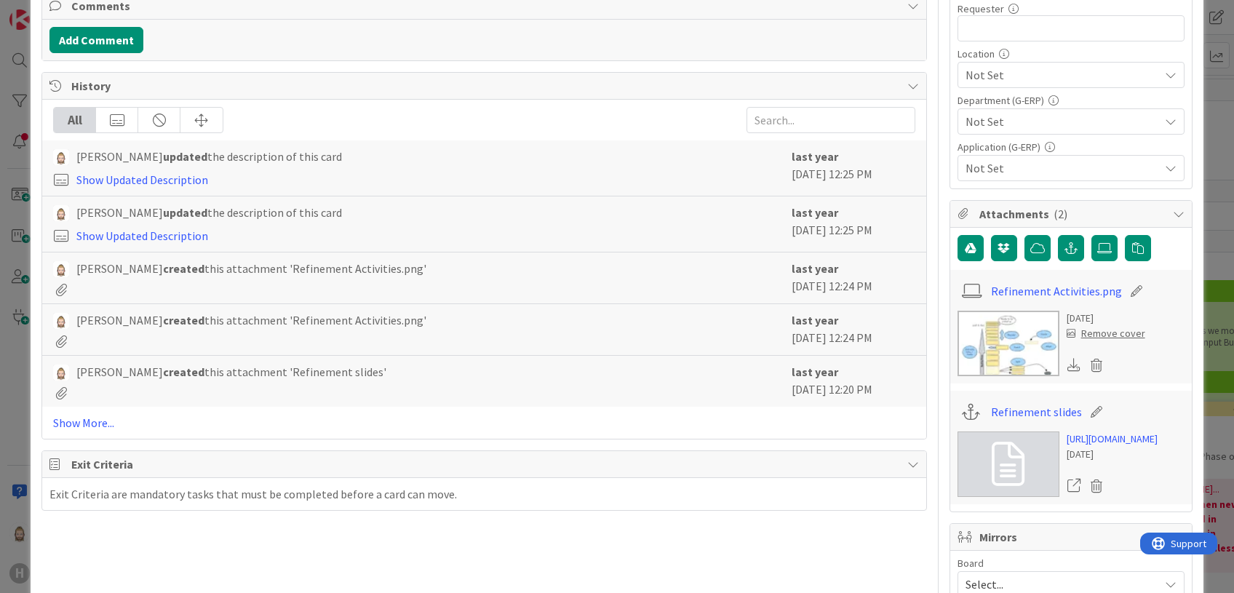
click at [1004, 340] on img at bounding box center [1008, 343] width 102 height 65
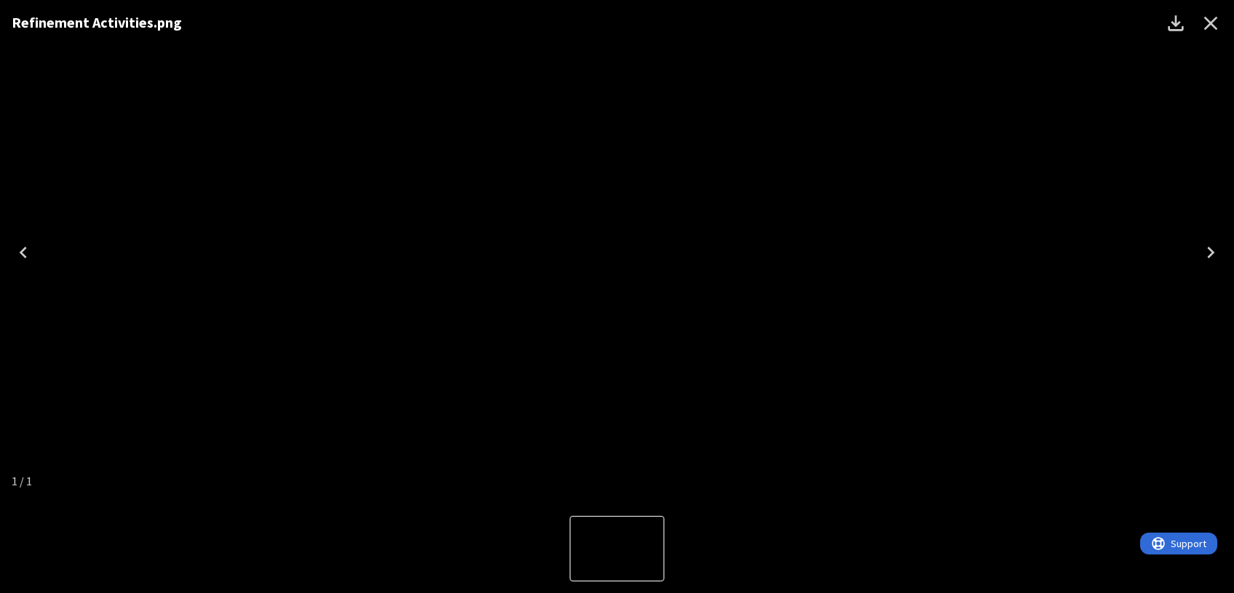
click at [306, 180] on div "Refinement Activities.png" at bounding box center [617, 252] width 1234 height 504
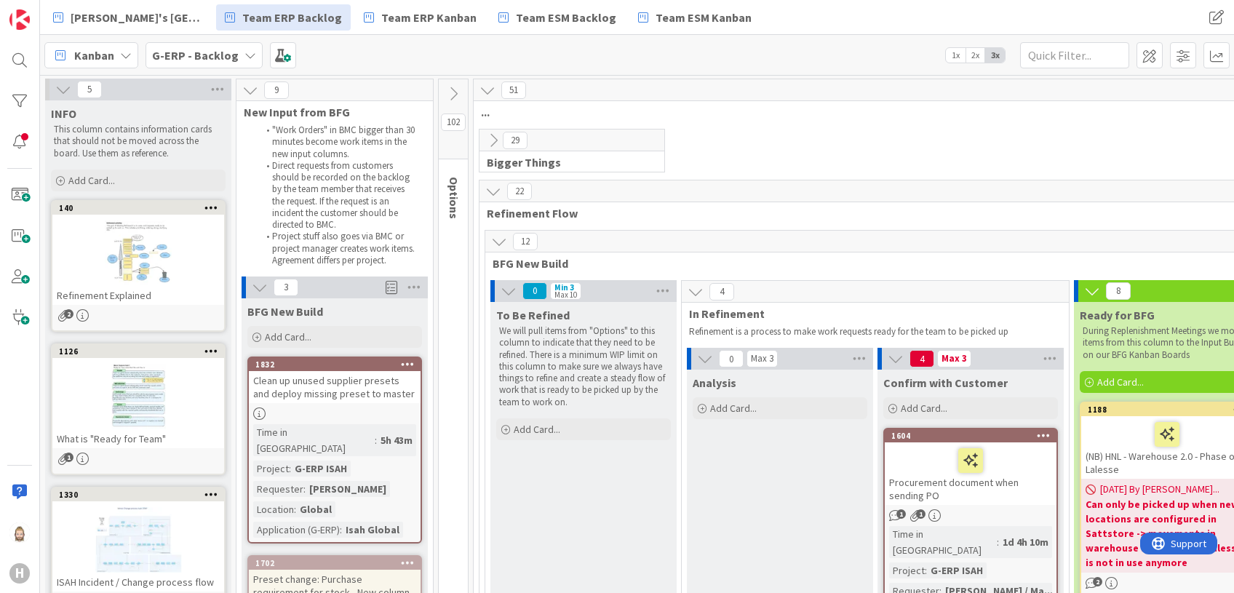
click at [143, 381] on div at bounding box center [138, 396] width 172 height 65
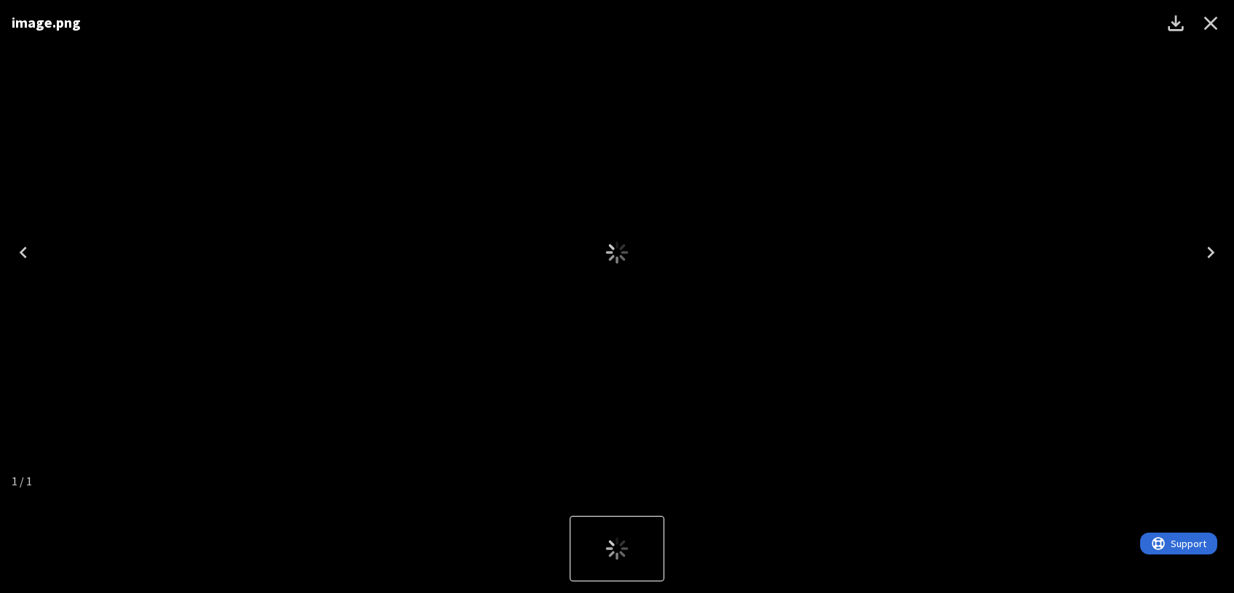
type textarea "x"
